Goal: Transaction & Acquisition: Download file/media

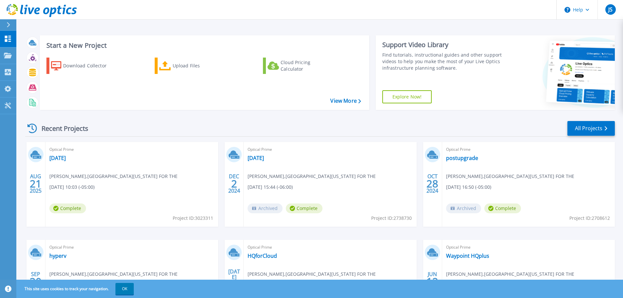
click at [9, 23] on icon at bounding box center [9, 24] width 4 height 5
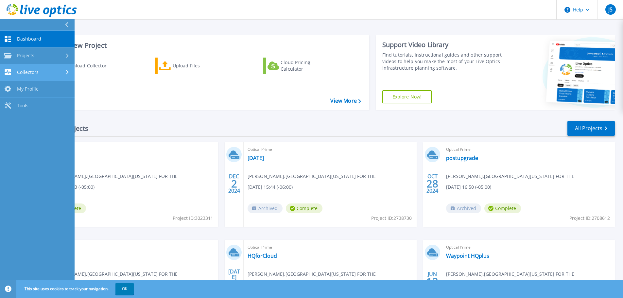
click at [31, 77] on link "Collectors Collectors" at bounding box center [37, 72] width 75 height 17
click at [36, 84] on link "Download Collector" at bounding box center [37, 89] width 75 height 17
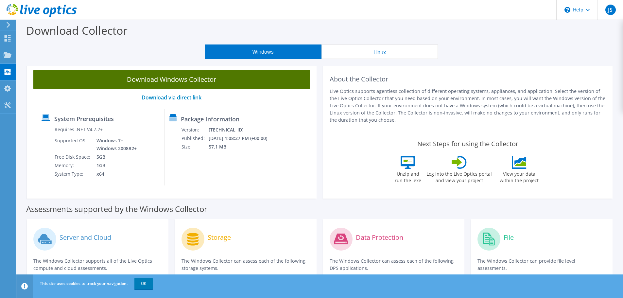
click at [101, 85] on link "Download Windows Collector" at bounding box center [171, 80] width 277 height 20
